Goal: Contribute content

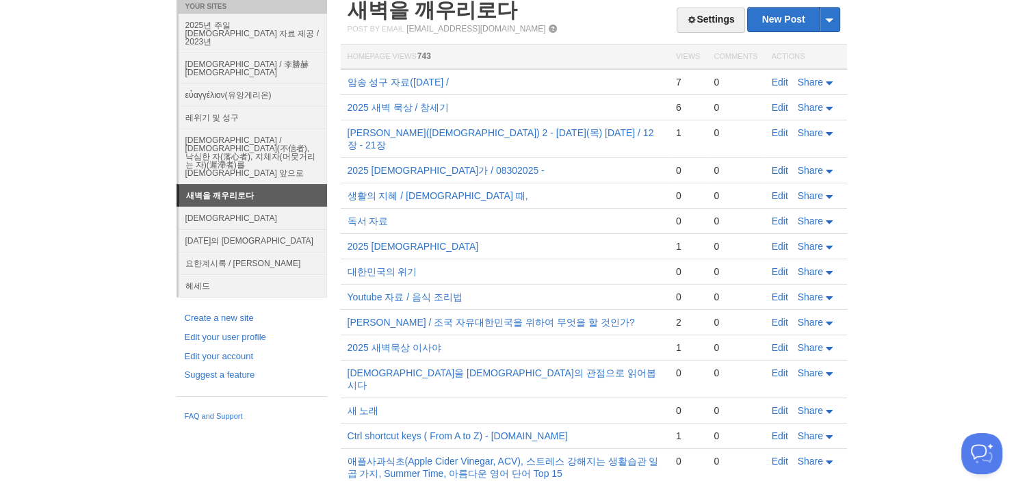
click at [776, 165] on link "Edit" at bounding box center [779, 170] width 16 height 11
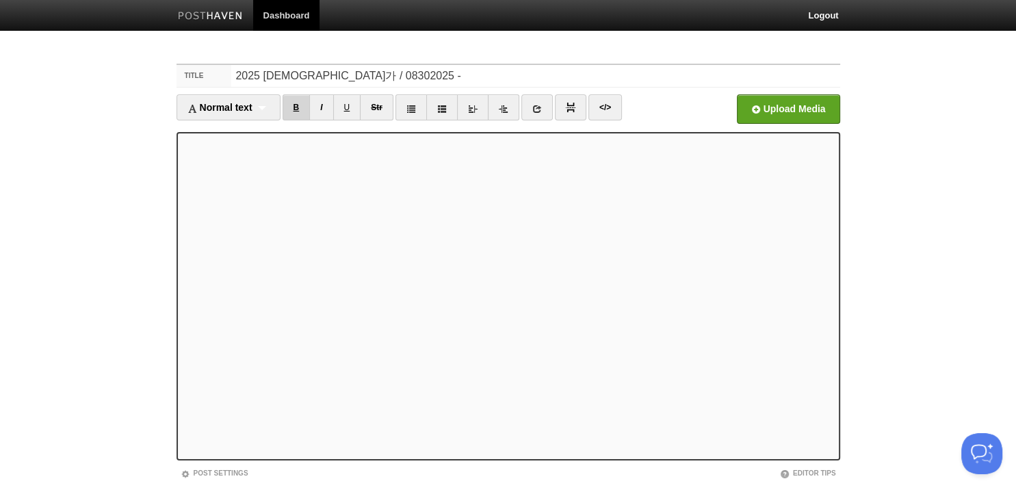
click at [295, 114] on link "B" at bounding box center [296, 107] width 28 height 26
click at [304, 105] on link "B" at bounding box center [296, 107] width 28 height 26
click at [298, 108] on link "B" at bounding box center [296, 107] width 28 height 26
click at [294, 114] on link "B" at bounding box center [296, 107] width 28 height 26
click at [306, 105] on link "B" at bounding box center [296, 107] width 28 height 26
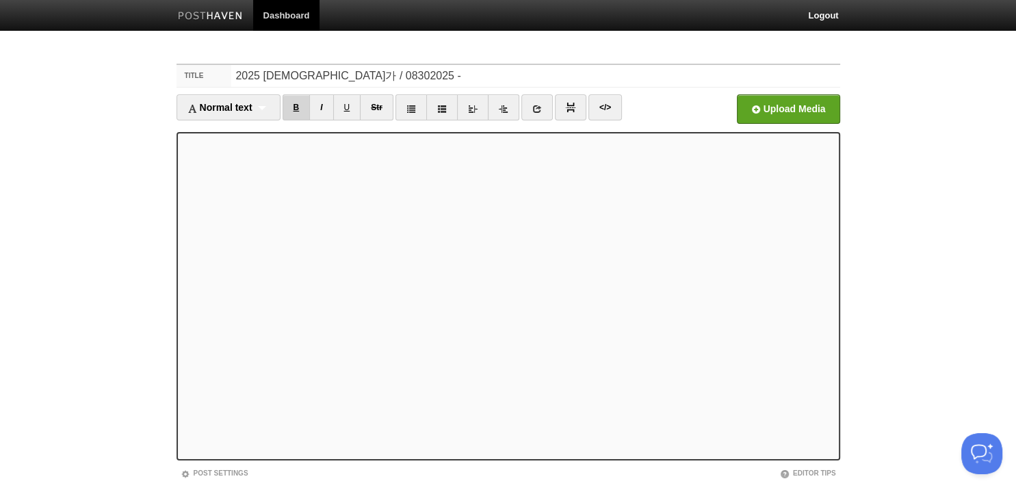
click at [297, 111] on link "B" at bounding box center [296, 107] width 28 height 26
click at [297, 105] on link "B" at bounding box center [296, 107] width 28 height 26
click at [300, 105] on link "B" at bounding box center [296, 107] width 28 height 26
click at [302, 111] on link "B" at bounding box center [296, 107] width 28 height 26
